Goal: Transaction & Acquisition: Subscribe to service/newsletter

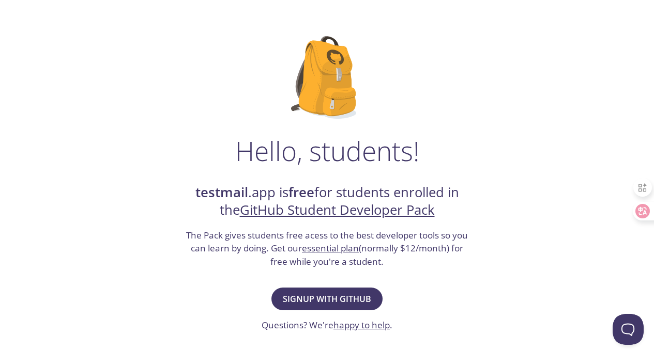
scroll to position [55, 0]
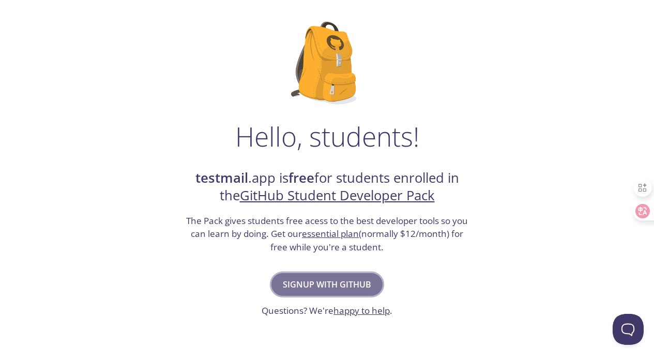
click at [300, 281] on span "Signup with GitHub" at bounding box center [327, 285] width 88 height 14
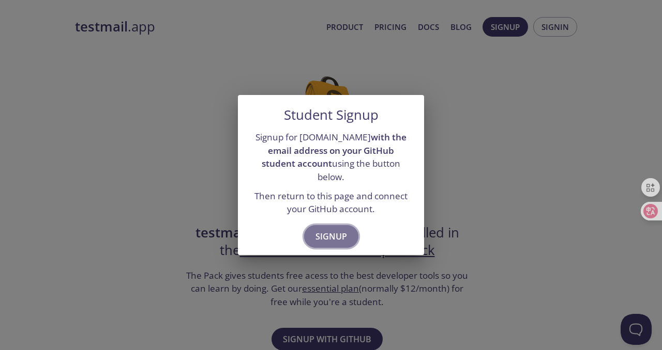
click at [321, 230] on span "Signup" at bounding box center [331, 237] width 32 height 14
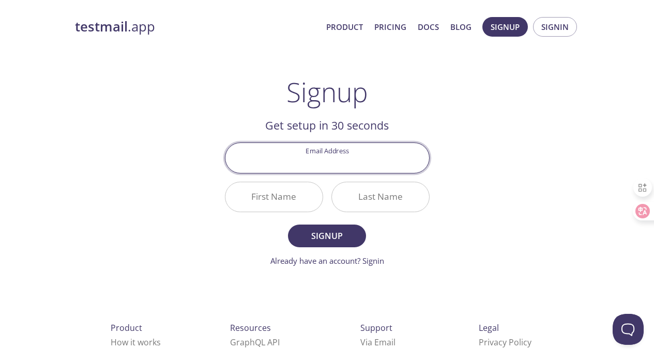
click at [284, 163] on input "Email Address" at bounding box center [327, 157] width 204 height 29
type input "g.luncheon749@passinbox.com"
click at [286, 199] on input "First Name" at bounding box center [273, 196] width 97 height 29
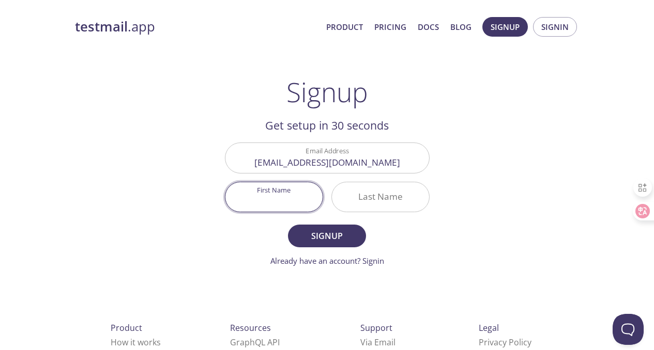
paste input "Cheon"
type input "Cheon"
click at [360, 196] on input "Last Name" at bounding box center [380, 196] width 97 height 29
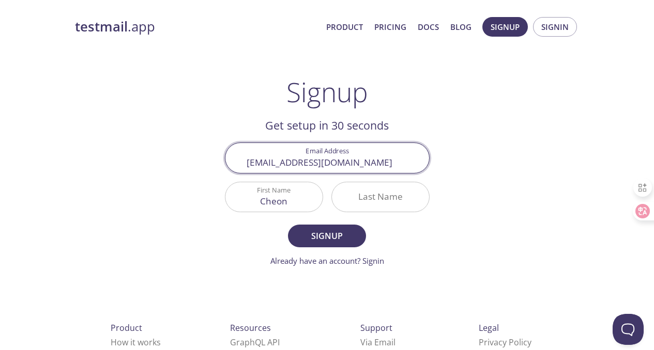
click at [274, 162] on input "g.luncheon749@passinbox.com" at bounding box center [327, 157] width 204 height 29
click at [275, 164] on input "g.luncheon749@passinbox.com" at bounding box center [327, 157] width 204 height 29
drag, startPoint x: 274, startPoint y: 164, endPoint x: 261, endPoint y: 164, distance: 12.9
click at [261, 164] on input "g.luncheon749@passinbox.com" at bounding box center [327, 157] width 204 height 29
click at [230, 209] on div "Cheon" at bounding box center [274, 197] width 98 height 31
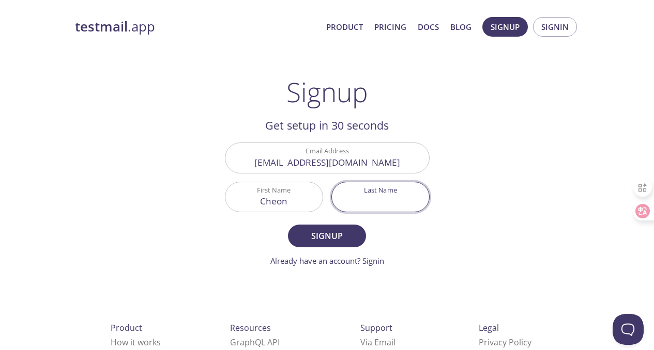
click at [395, 205] on input "Last Name" at bounding box center [380, 196] width 97 height 29
paste input "lun"
type input "lun"
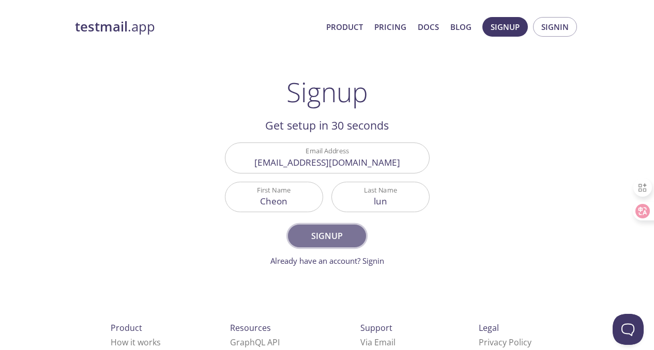
click at [329, 234] on span "Signup" at bounding box center [326, 236] width 55 height 14
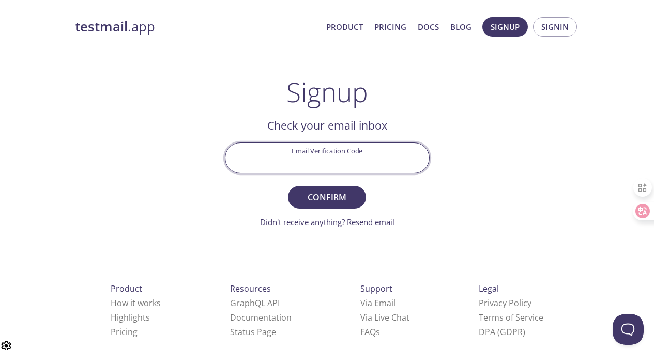
click at [308, 161] on input "Email Verification Code" at bounding box center [327, 157] width 204 height 29
paste input "7HYG97S"
type input "7HYG97S"
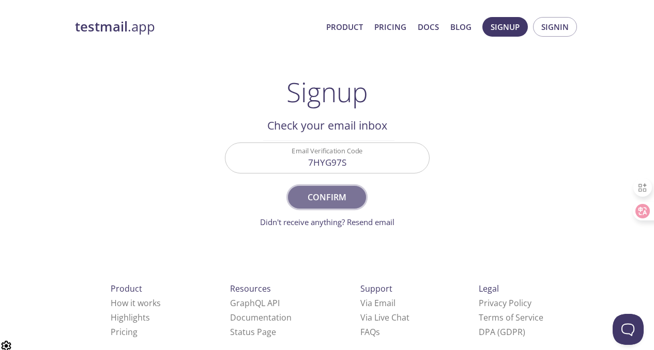
click at [311, 196] on span "Confirm" at bounding box center [326, 197] width 55 height 14
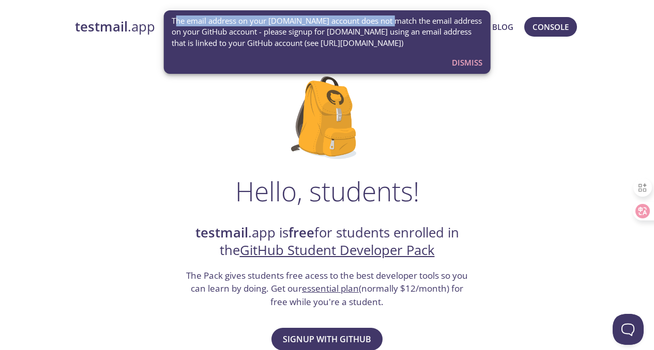
drag, startPoint x: 385, startPoint y: 22, endPoint x: 176, endPoint y: 24, distance: 209.4
click at [176, 24] on span "The email address on your testmail.app account does not match the email address…" at bounding box center [327, 32] width 311 height 33
drag, startPoint x: 300, startPoint y: 44, endPoint x: 422, endPoint y: 44, distance: 122.0
click at [422, 44] on span "The email address on your testmail.app account does not match the email address…" at bounding box center [327, 32] width 311 height 33
drag, startPoint x: 409, startPoint y: 44, endPoint x: 431, endPoint y: 45, distance: 22.3
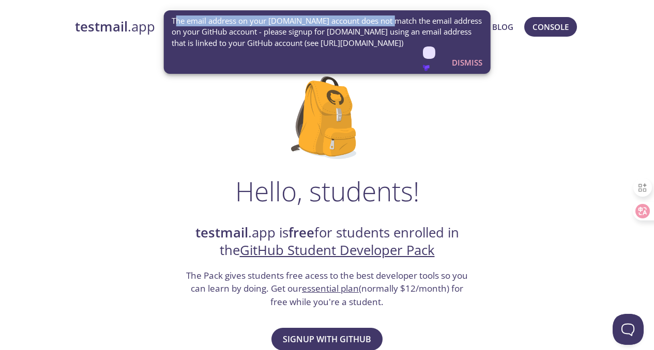
click at [432, 45] on span "The email address on your testmail.app account does not match the email address…" at bounding box center [327, 32] width 311 height 33
drag, startPoint x: 299, startPoint y: 44, endPoint x: 423, endPoint y: 45, distance: 124.6
click at [423, 45] on span "The email address on your testmail.app account does not match the email address…" at bounding box center [327, 32] width 311 height 33
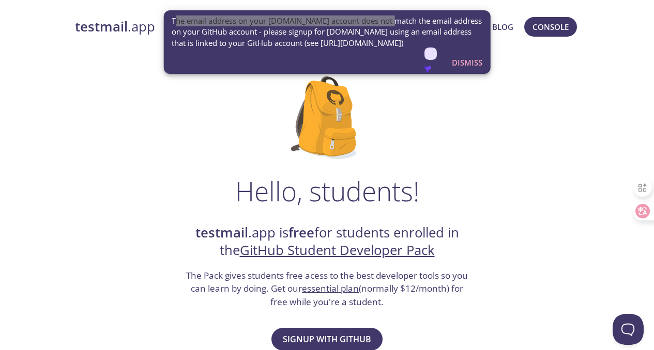
drag, startPoint x: 414, startPoint y: 44, endPoint x: 427, endPoint y: 45, distance: 13.0
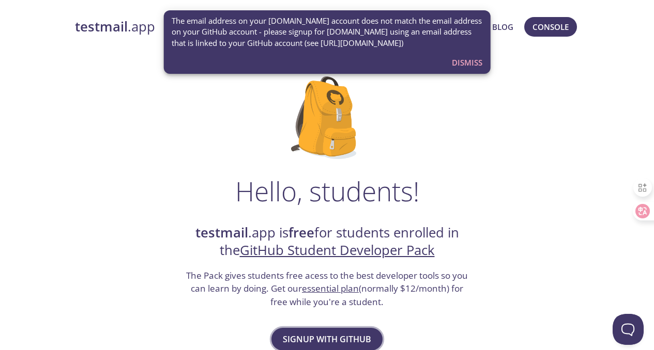
click at [310, 333] on span "Signup with GitHub" at bounding box center [327, 339] width 88 height 14
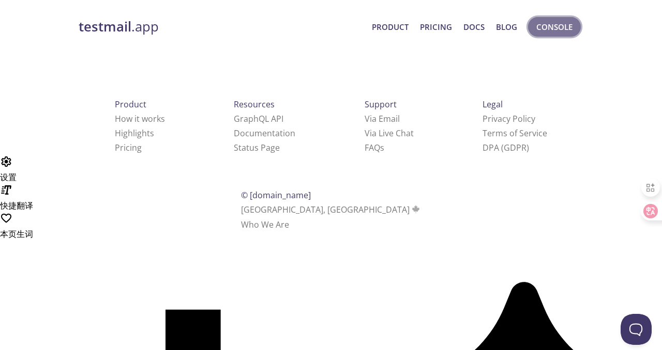
click at [575, 26] on button "Console" at bounding box center [554, 27] width 53 height 20
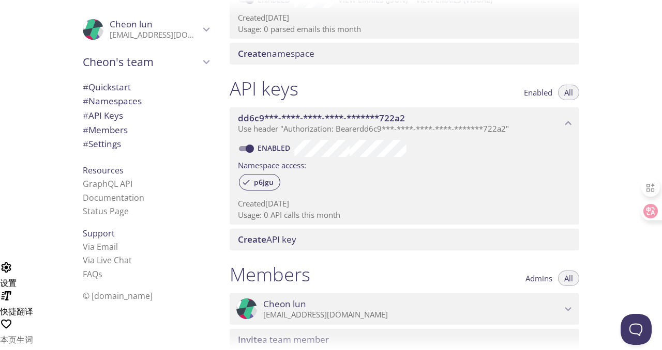
scroll to position [43, 0]
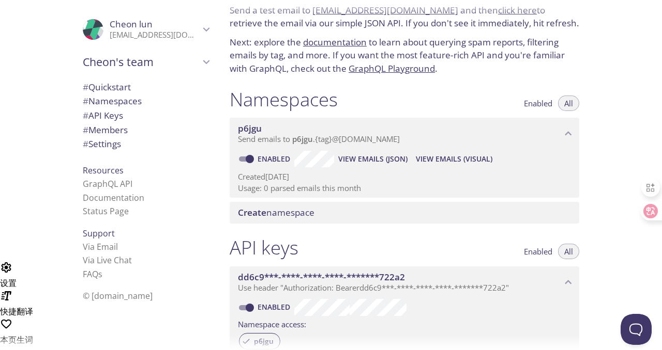
click at [200, 27] on icon "Cheon lun" at bounding box center [206, 29] width 13 height 13
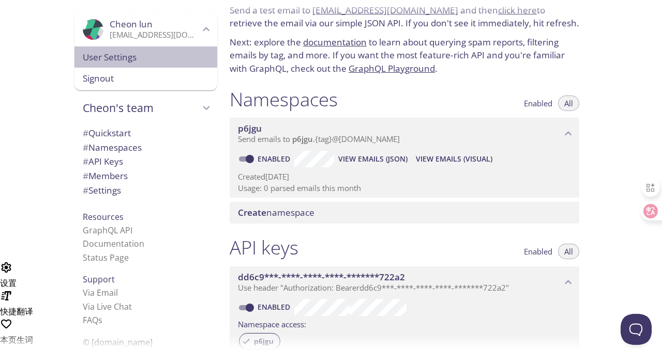
click at [115, 60] on span "User Settings" at bounding box center [146, 57] width 126 height 13
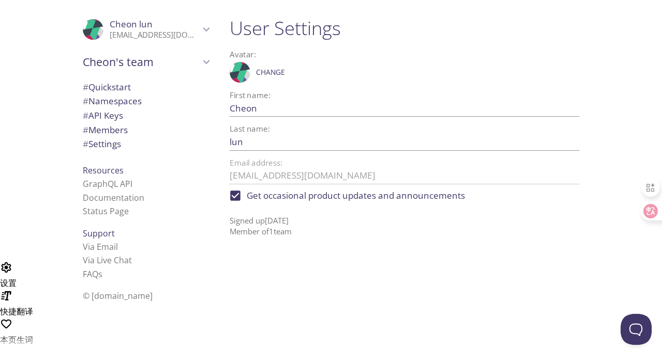
click at [207, 28] on div ".cls-1 { fill: #6d5ca8; } .cls-2 { fill: #3fc191; } .cls-3 { fill: #3b4752; } .…" at bounding box center [145, 29] width 143 height 34
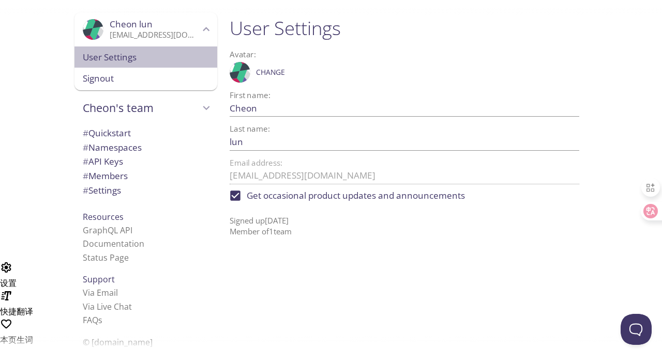
click at [108, 58] on span "User Settings" at bounding box center [146, 57] width 126 height 13
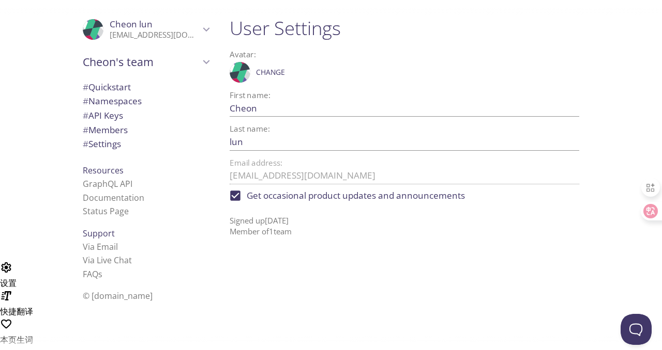
click at [118, 144] on span "# Settings" at bounding box center [146, 144] width 126 height 13
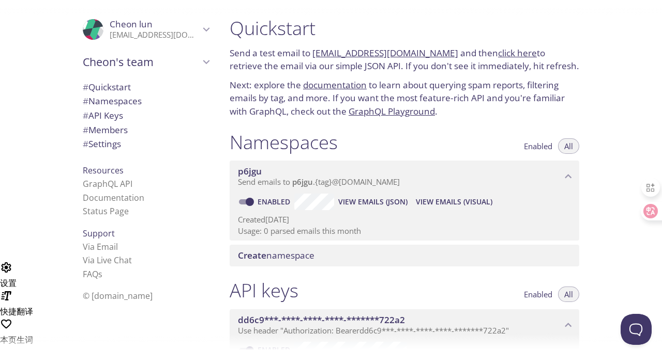
click at [200, 31] on icon "Cheon lun" at bounding box center [206, 29] width 13 height 13
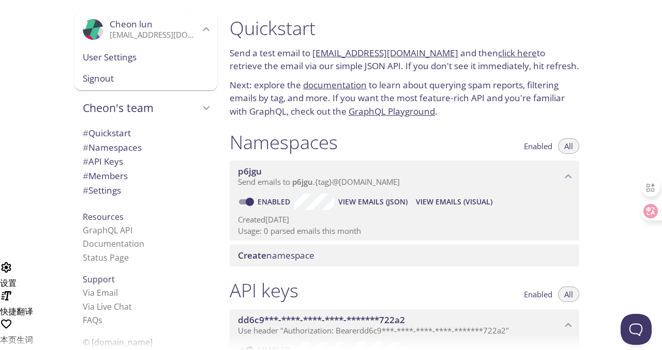
click at [85, 79] on span "Signout" at bounding box center [146, 78] width 126 height 13
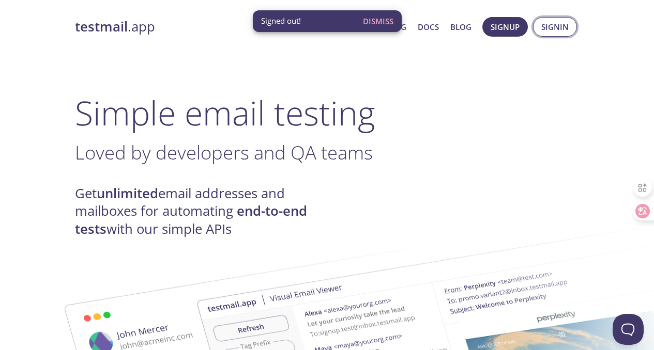
click at [553, 27] on span "Signin" at bounding box center [554, 26] width 27 height 13
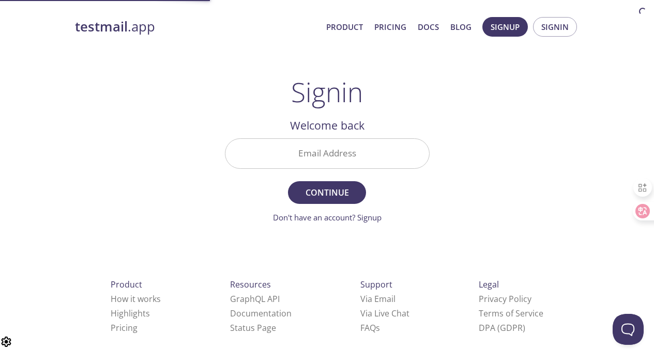
click at [333, 154] on input "Email Address" at bounding box center [327, 153] width 204 height 29
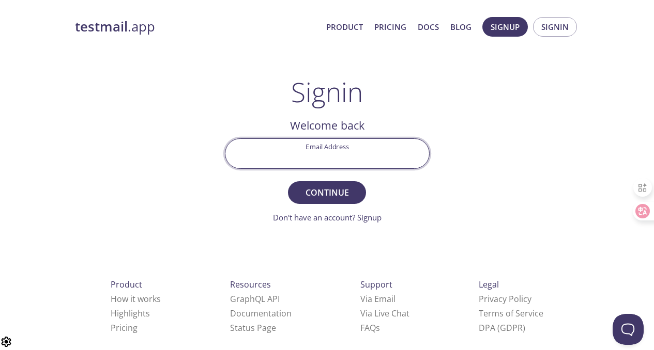
type input "g.luncheon749@passinbox.com"
click at [321, 191] on span "Continue" at bounding box center [326, 193] width 55 height 14
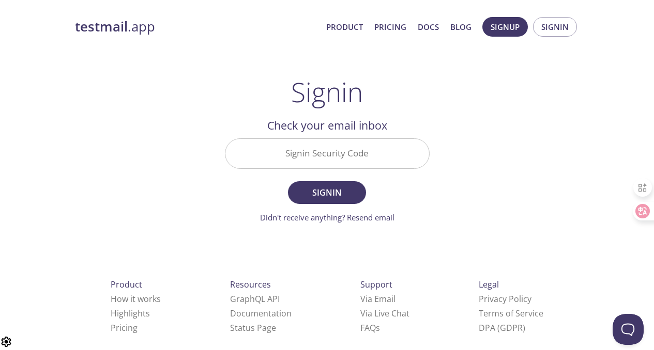
click at [338, 154] on input "Signin Security Code" at bounding box center [327, 153] width 204 height 29
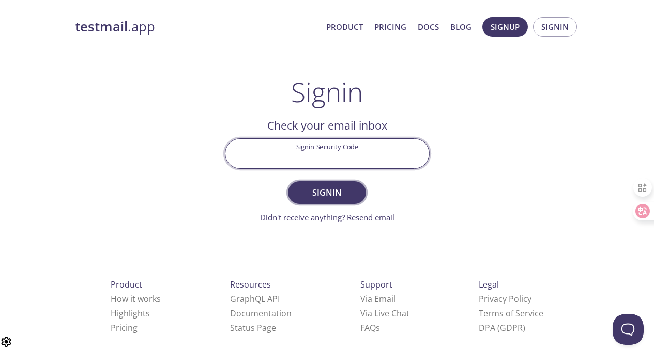
paste input "24KEBG2"
type input "24KEBG2"
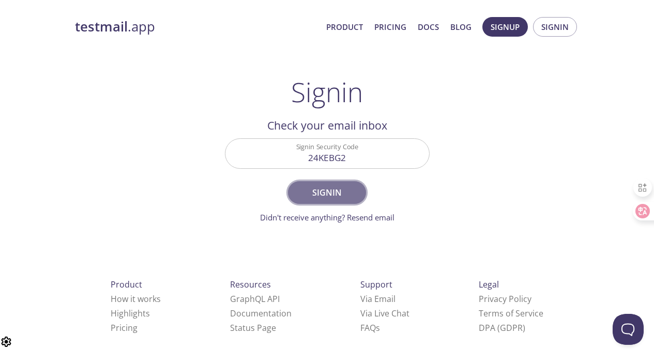
click at [310, 200] on button "Signin" at bounding box center [327, 192] width 78 height 23
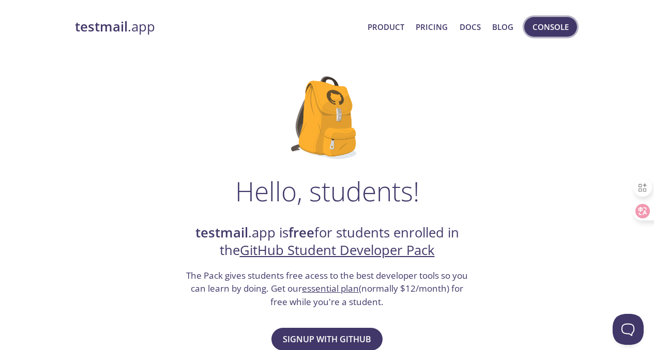
click at [532, 33] on span "Console" at bounding box center [550, 26] width 36 height 13
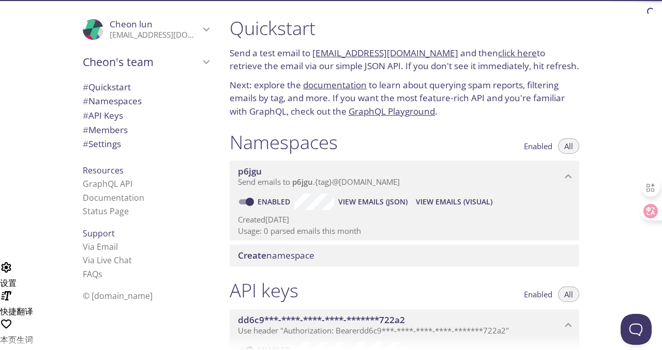
click at [142, 29] on span "Cheon lun" at bounding box center [131, 24] width 43 height 12
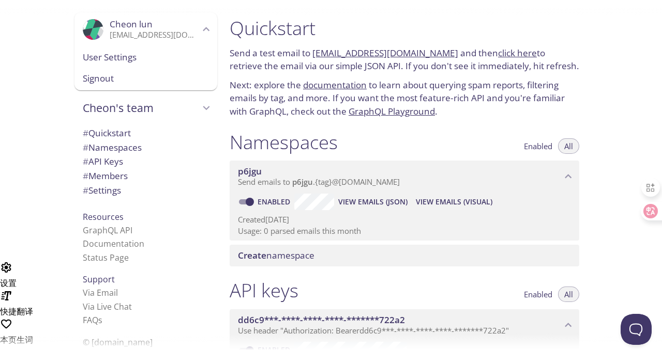
click at [108, 79] on span "Signout" at bounding box center [146, 78] width 126 height 13
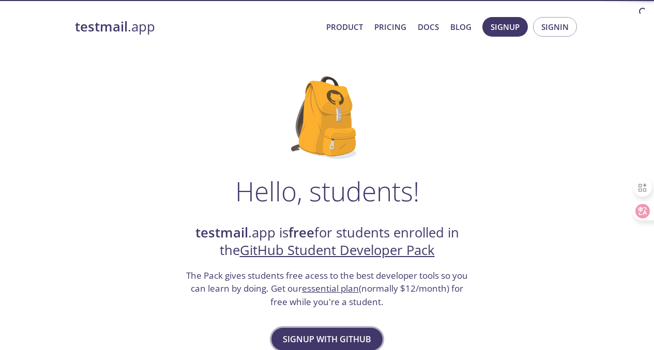
click at [328, 337] on span "Signup with GitHub" at bounding box center [327, 339] width 88 height 14
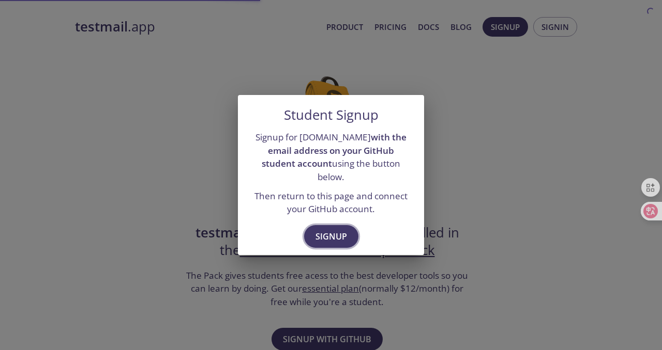
click at [322, 230] on span "Signup" at bounding box center [331, 237] width 32 height 14
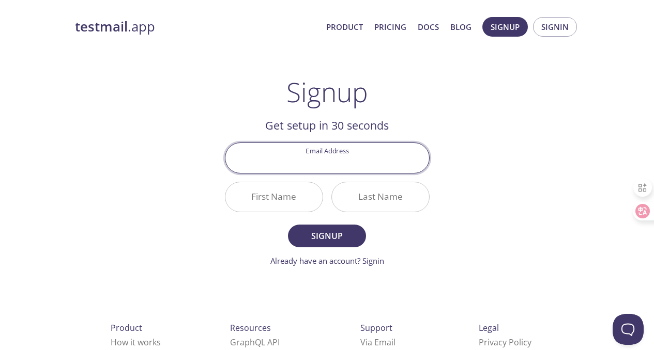
paste input "[EMAIL_ADDRESS][DOMAIN_NAME]"
type input "[EMAIL_ADDRESS][DOMAIN_NAME]"
click at [270, 198] on input "First Name" at bounding box center [273, 196] width 97 height 29
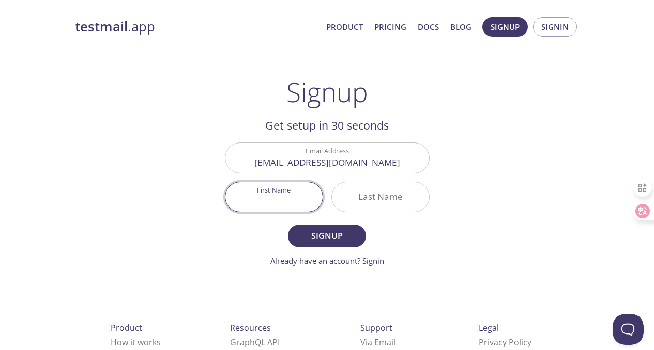
type input "Nguyennhat"
type input "baophong"
click at [320, 163] on input "[EMAIL_ADDRESS][DOMAIN_NAME]" at bounding box center [327, 157] width 204 height 29
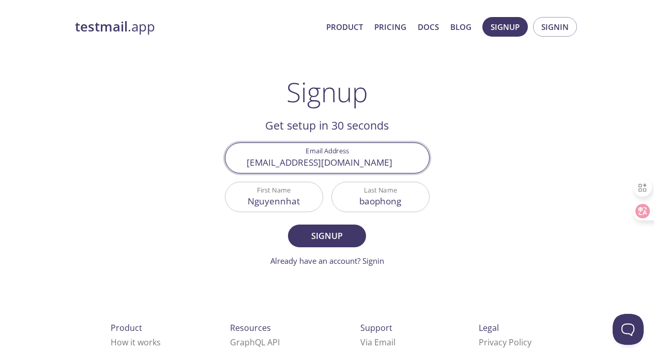
click at [320, 163] on input "[EMAIL_ADDRESS][DOMAIN_NAME]" at bounding box center [327, 157] width 204 height 29
paste input "git.reminder397@passinbox"
type input "[EMAIL_ADDRESS][DOMAIN_NAME]"
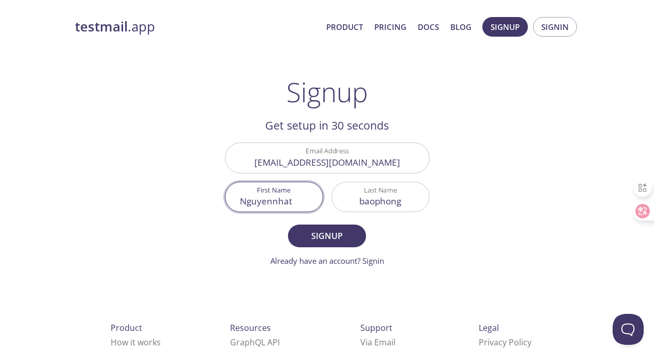
drag, startPoint x: 307, startPoint y: 201, endPoint x: 239, endPoint y: 200, distance: 68.3
click at [239, 200] on input "Nguyennhat" at bounding box center [273, 196] width 97 height 29
type input "G"
click at [288, 225] on button "Signup" at bounding box center [327, 236] width 78 height 23
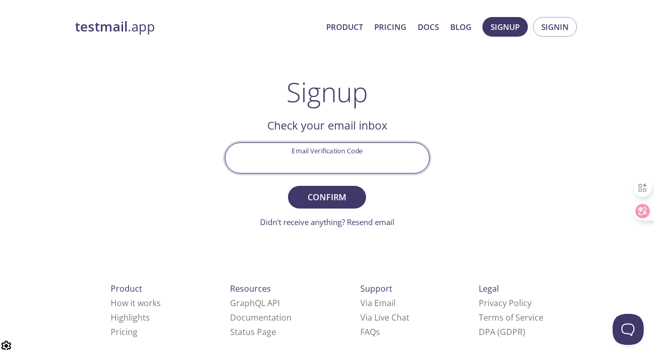
click at [306, 169] on input "Email Verification Code" at bounding box center [327, 157] width 204 height 29
paste input "XC4564R"
type input "XC4564R"
click at [331, 195] on span "Confirm" at bounding box center [326, 197] width 55 height 14
